Goal: Task Accomplishment & Management: Use online tool/utility

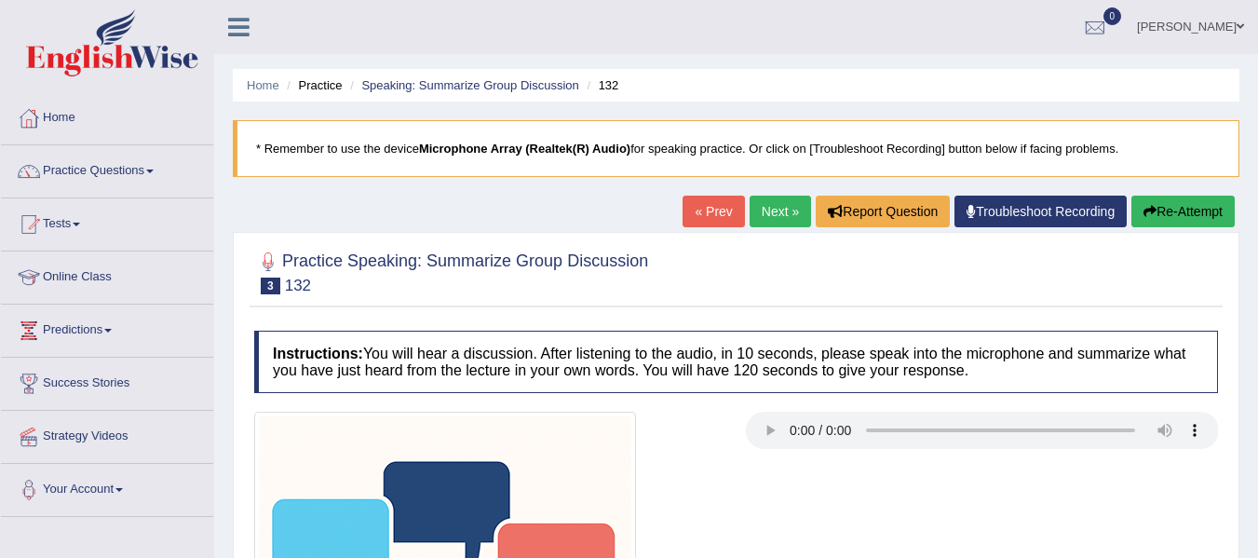
click at [85, 269] on link "Online Class" at bounding box center [107, 274] width 212 height 47
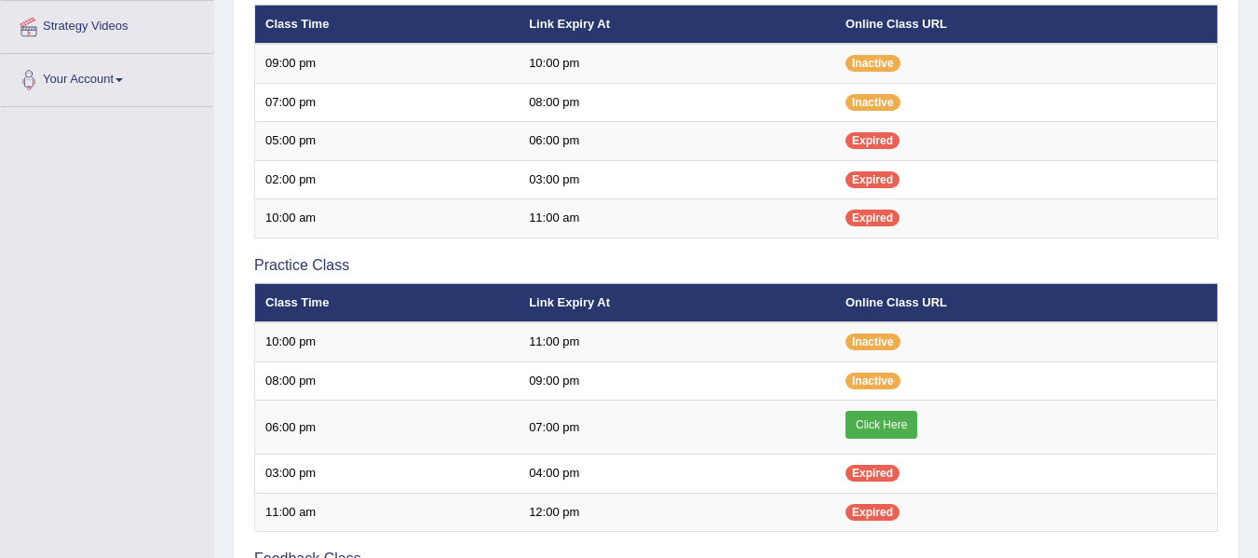
scroll to position [447, 0]
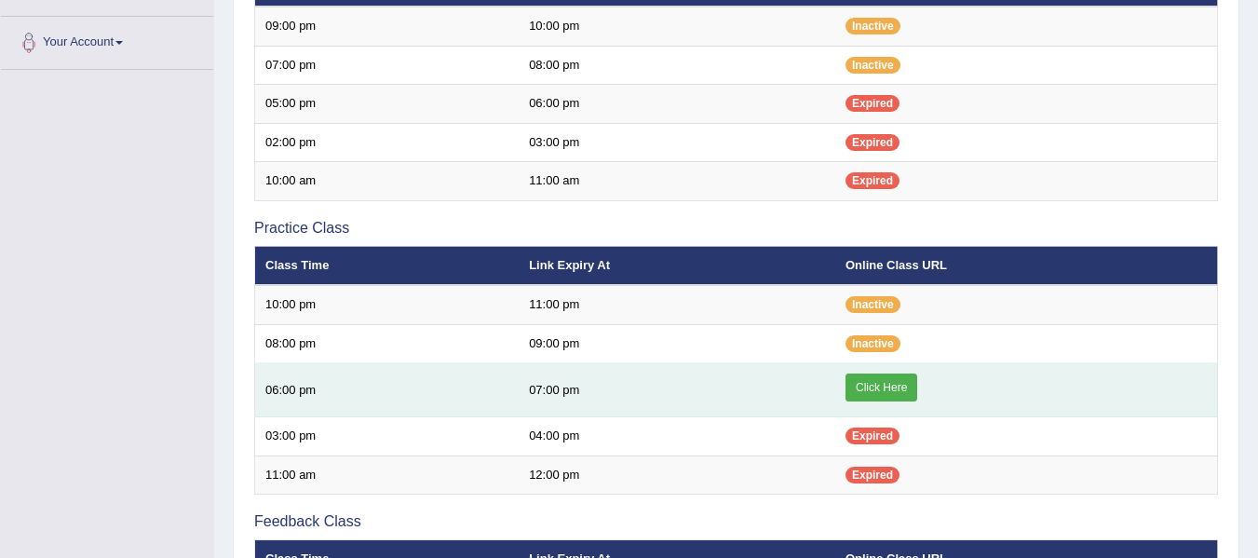
click at [893, 385] on link "Click Here" at bounding box center [881, 387] width 72 height 28
